Goal: Task Accomplishment & Management: Understand process/instructions

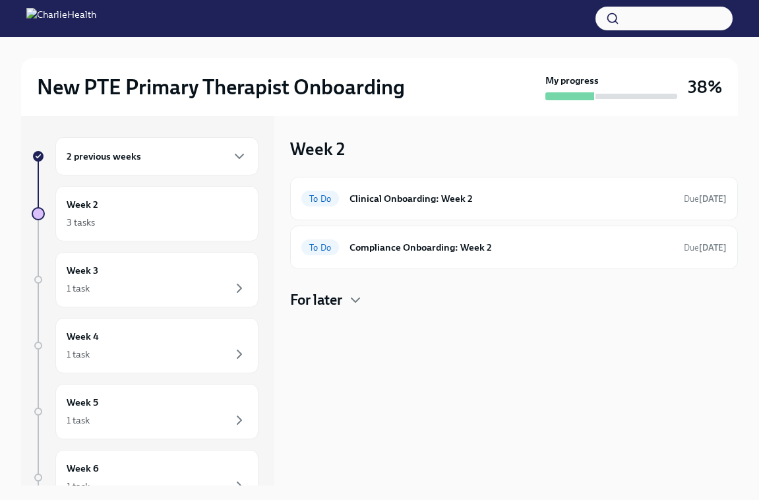
click at [173, 144] on div "2 previous weeks" at bounding box center [156, 156] width 203 height 38
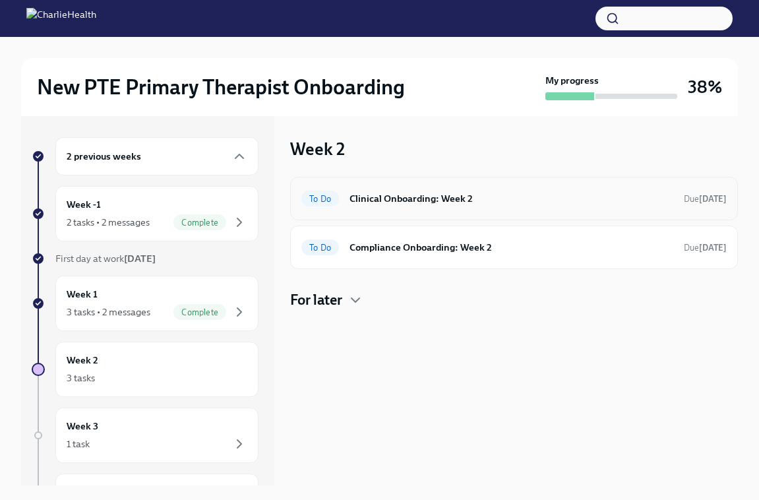
click at [398, 211] on div "To Do Clinical Onboarding: Week 2 Due [DATE]" at bounding box center [514, 199] width 448 height 44
click at [398, 198] on h6 "Clinical Onboarding: Week 2" at bounding box center [511, 198] width 324 height 15
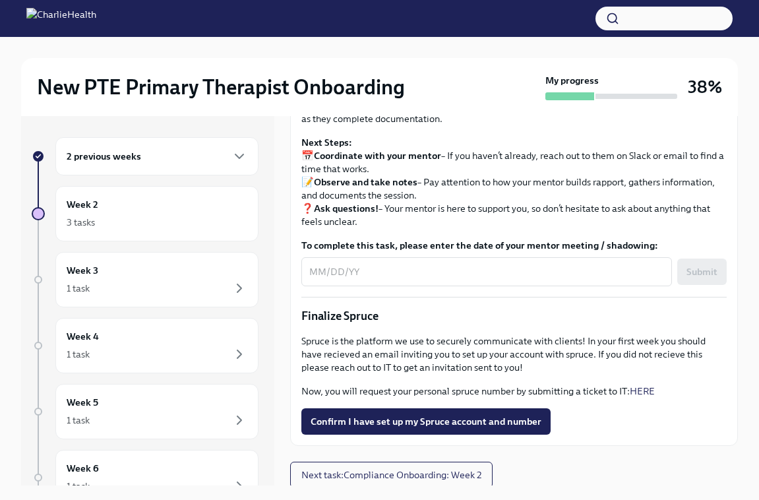
scroll to position [1268, 0]
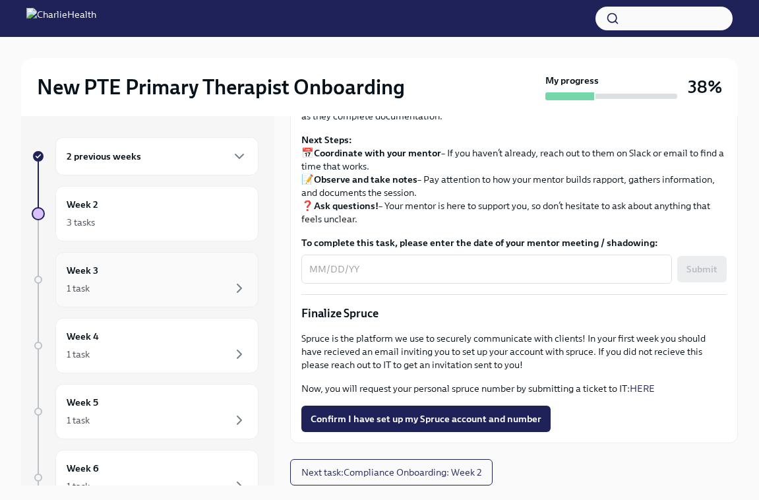
click at [71, 281] on div "1 task" at bounding box center [78, 287] width 23 height 13
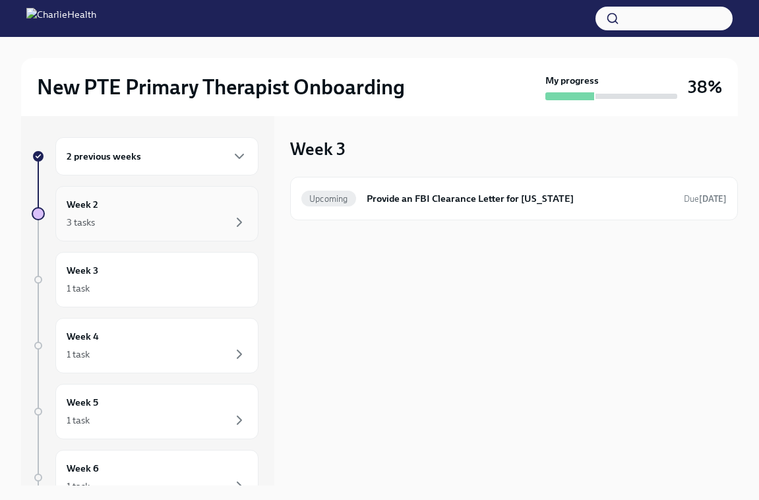
click at [179, 216] on div "3 tasks" at bounding box center [157, 222] width 181 height 16
